Goal: Information Seeking & Learning: Understand process/instructions

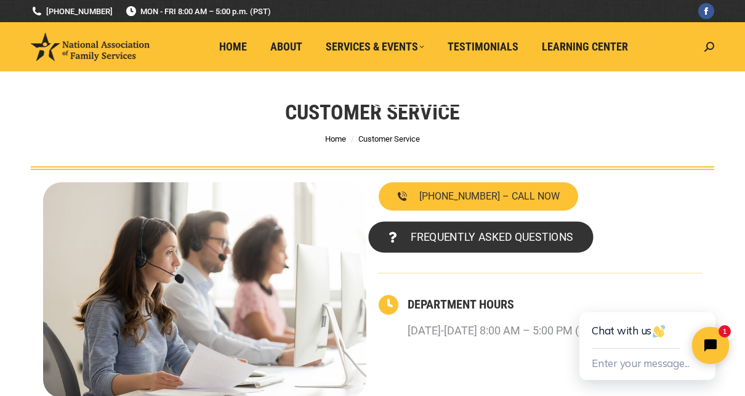
click at [522, 229] on link "FREQUENTLY ASKED QUESTIONS" at bounding box center [480, 237] width 225 height 31
click at [509, 236] on span "FREQUENTLY ASKED QUESTIONS" at bounding box center [491, 236] width 162 height 11
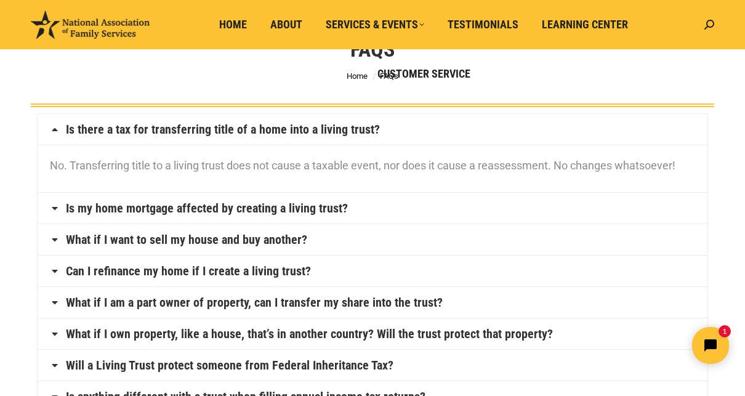
scroll to position [90, 0]
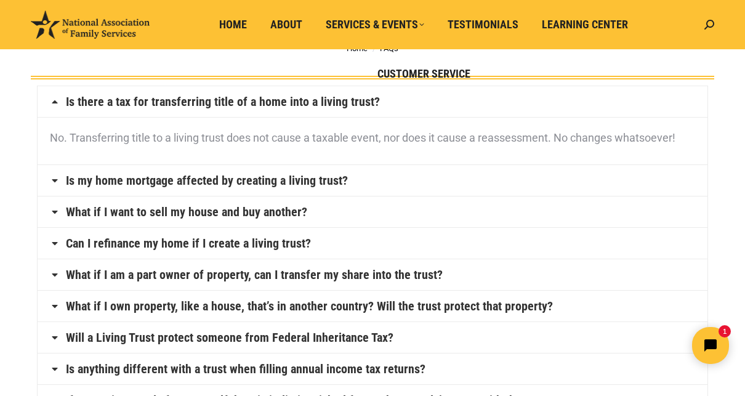
click at [56, 212] on icon at bounding box center [55, 212] width 10 height 10
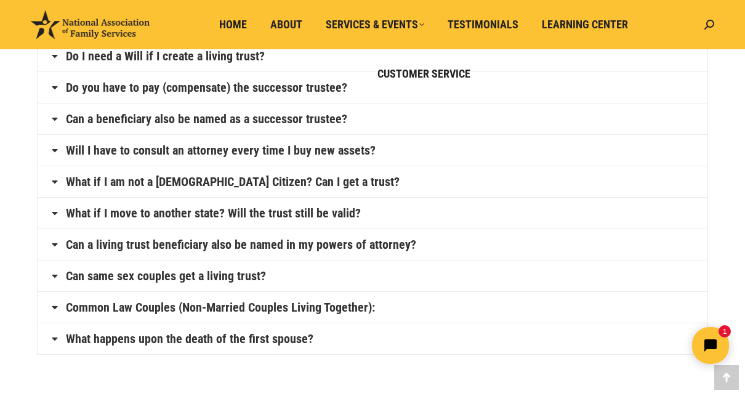
scroll to position [647, 0]
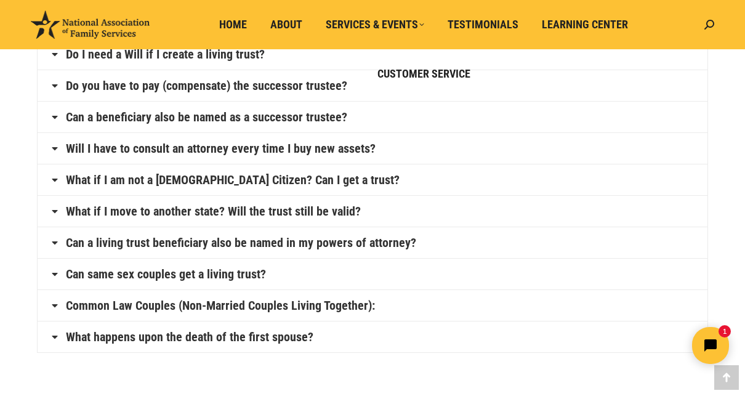
click at [51, 143] on icon at bounding box center [55, 148] width 10 height 10
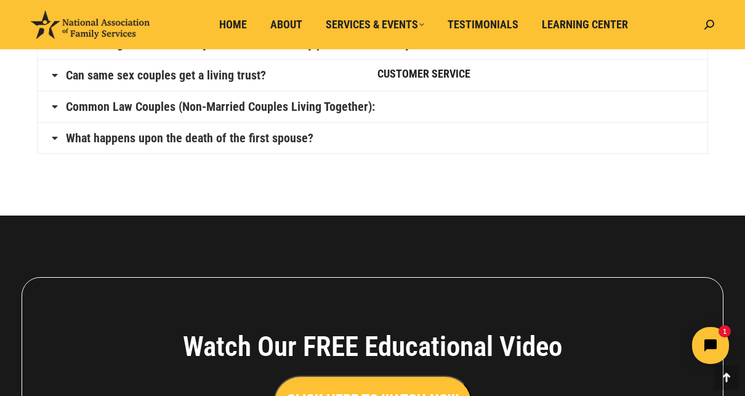
scroll to position [822, 0]
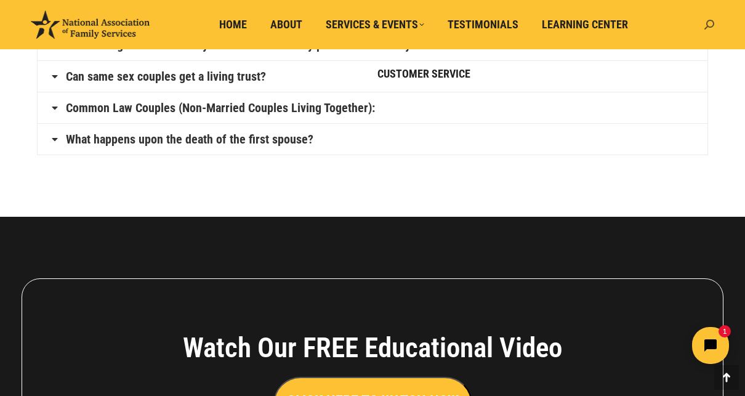
click at [707, 25] on icon at bounding box center [709, 25] width 10 height 10
type input "how to cancel"
click at [700, 49] on icon "Search" at bounding box center [702, 52] width 10 height 10
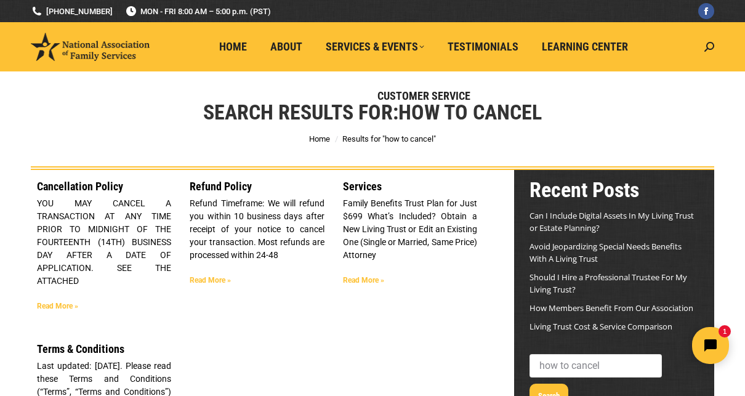
click at [209, 279] on link "Read More »" at bounding box center [210, 280] width 41 height 9
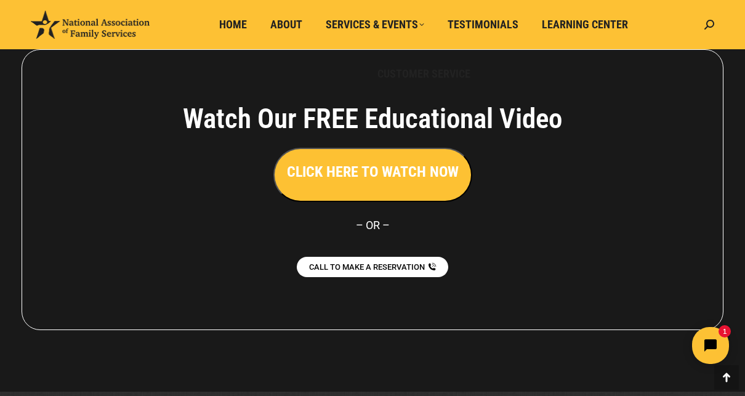
scroll to position [668, 0]
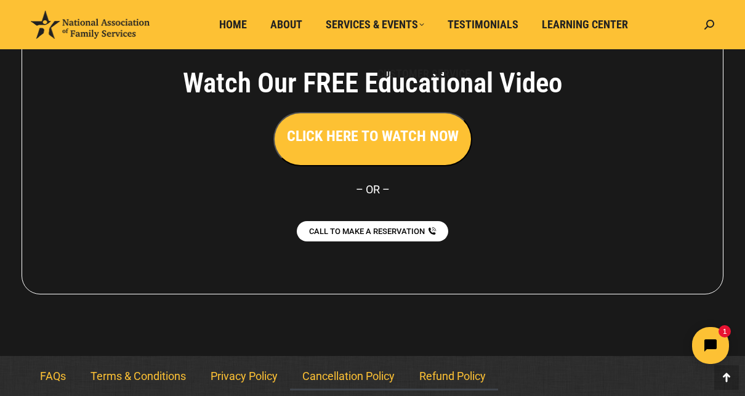
click at [349, 373] on link "Cancellation Policy" at bounding box center [348, 376] width 117 height 28
click at [456, 373] on link "Refund Policy" at bounding box center [452, 376] width 91 height 28
click at [452, 373] on link "Refund Policy" at bounding box center [452, 376] width 91 height 28
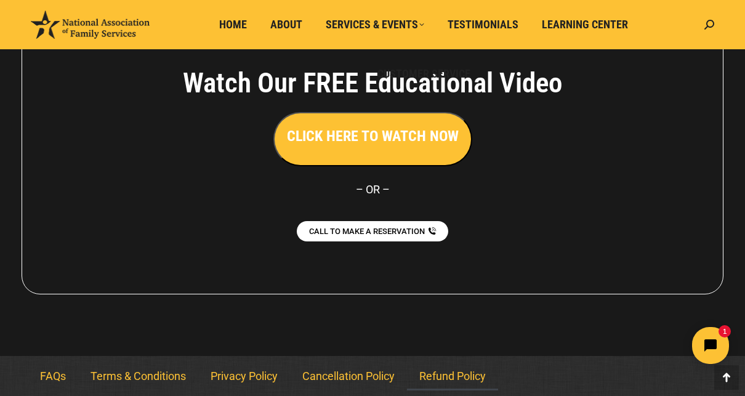
click at [441, 372] on link "Refund Policy" at bounding box center [452, 376] width 91 height 28
click at [473, 372] on link "Refund Policy" at bounding box center [452, 376] width 91 height 28
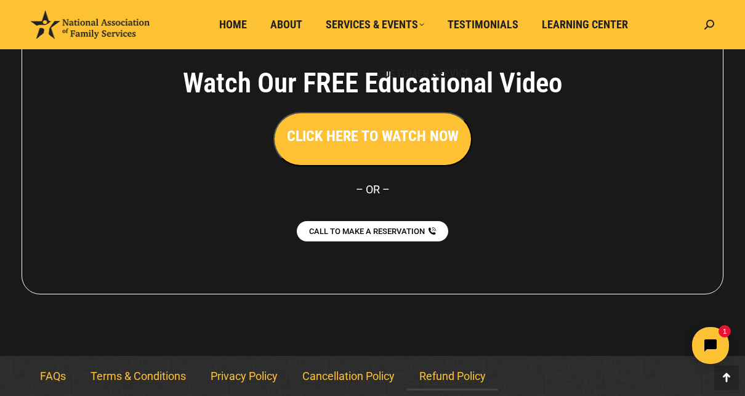
click at [473, 372] on link "Refund Policy" at bounding box center [452, 376] width 91 height 28
drag, startPoint x: 469, startPoint y: 369, endPoint x: 451, endPoint y: 374, distance: 19.3
click at [451, 374] on link "Refund Policy" at bounding box center [452, 376] width 91 height 28
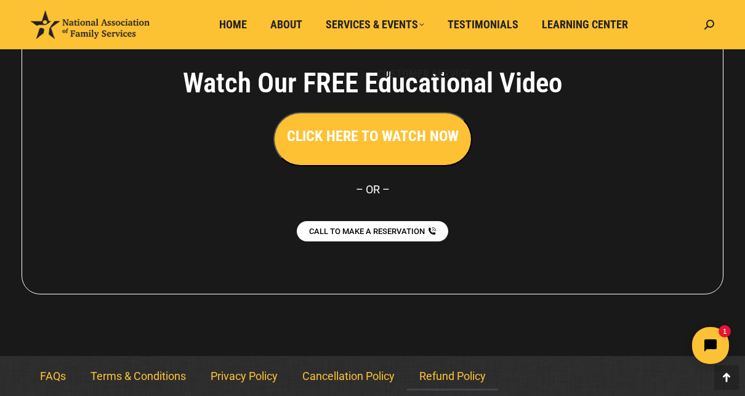
click at [451, 374] on link "Refund Policy" at bounding box center [452, 376] width 91 height 28
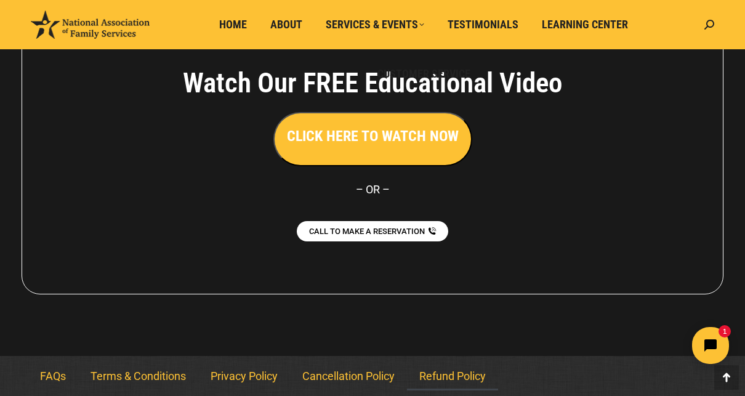
click at [451, 374] on link "Refund Policy" at bounding box center [452, 376] width 91 height 28
click at [129, 373] on link "Terms & Conditions" at bounding box center [138, 376] width 120 height 28
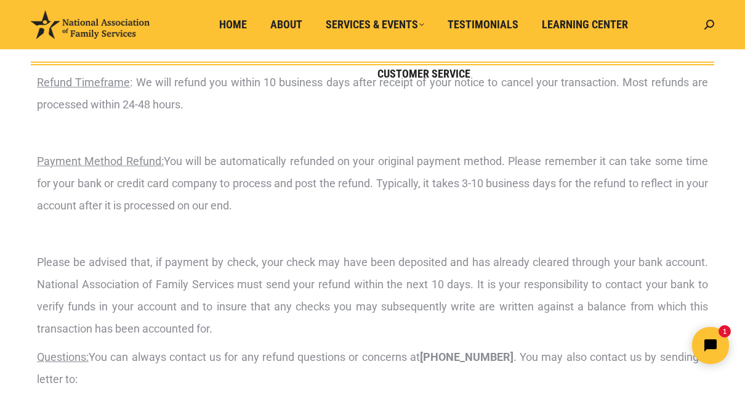
scroll to position [0, 0]
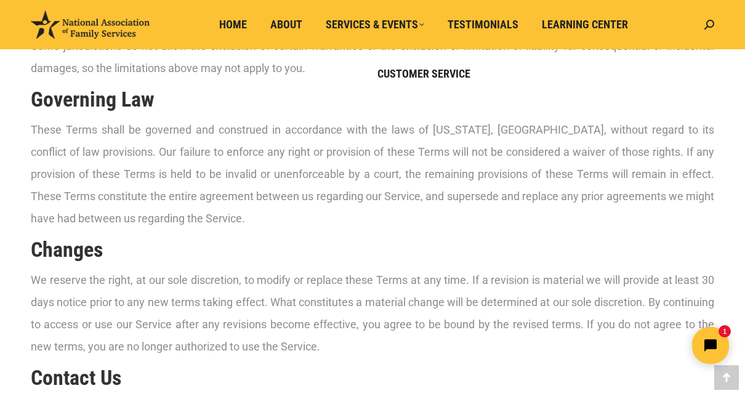
scroll to position [2400, 0]
